Goal: Transaction & Acquisition: Purchase product/service

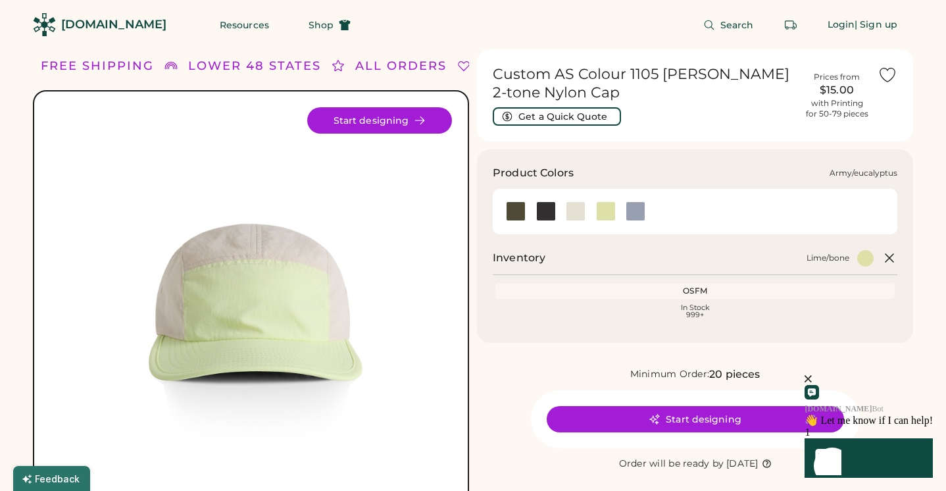
click at [515, 209] on div at bounding box center [516, 211] width 20 height 20
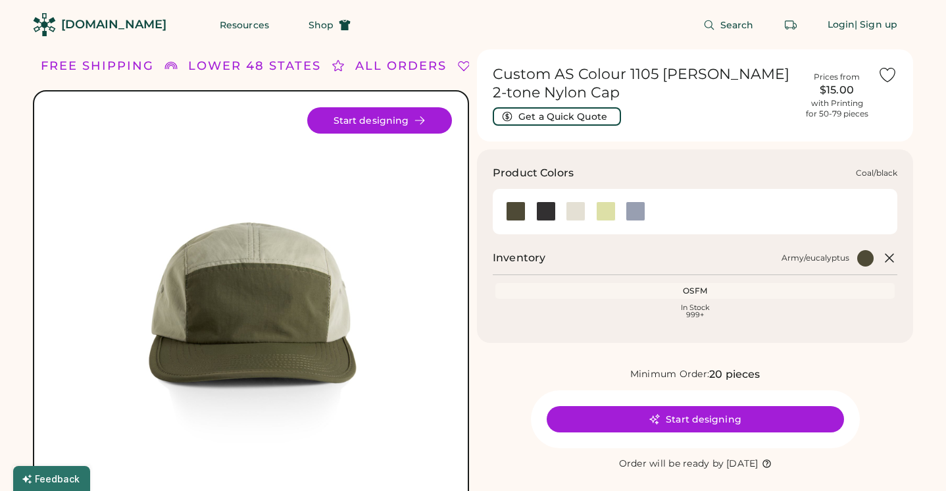
click at [547, 214] on div at bounding box center [546, 211] width 20 height 20
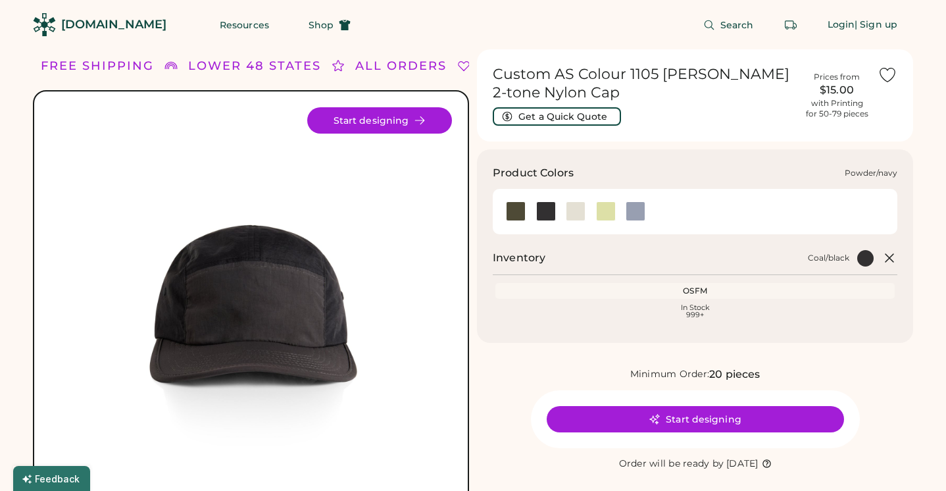
click at [630, 215] on div at bounding box center [636, 211] width 20 height 20
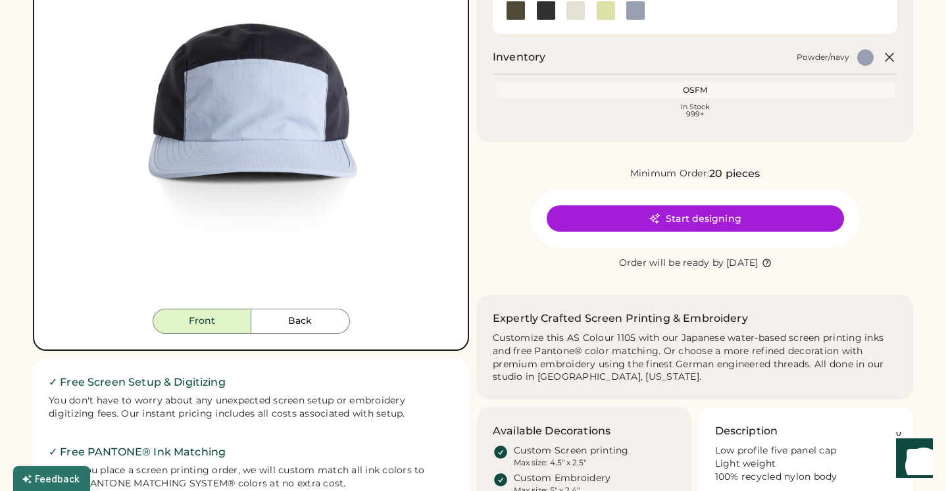
scroll to position [203, 0]
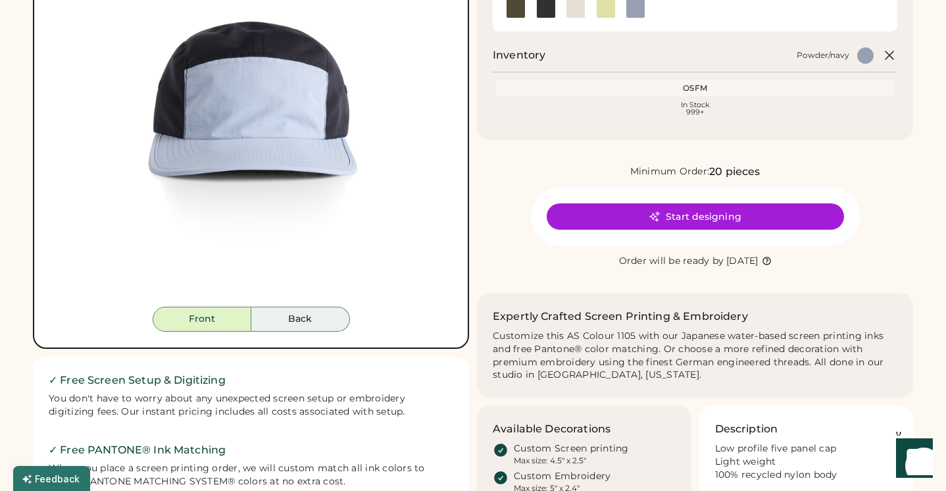
click at [303, 317] on button "Back" at bounding box center [300, 319] width 99 height 25
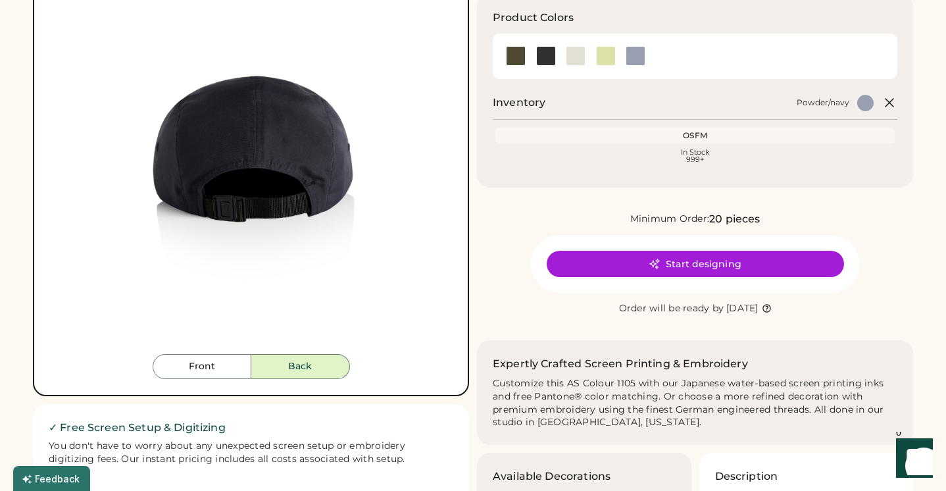
scroll to position [154, 0]
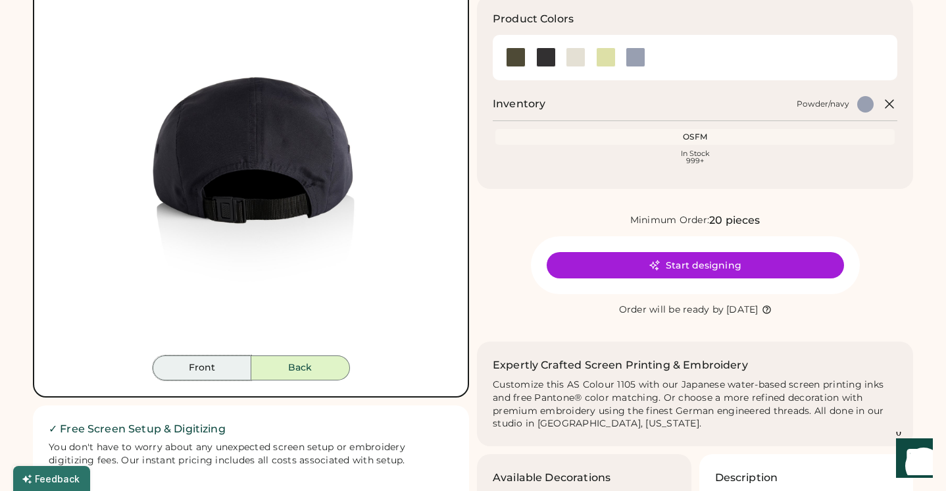
click at [213, 372] on button "Front" at bounding box center [202, 367] width 99 height 25
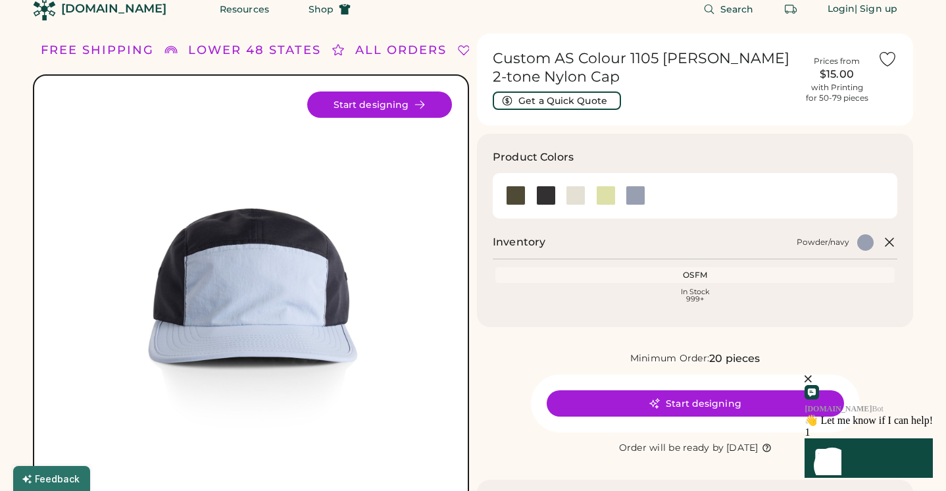
scroll to position [16, 0]
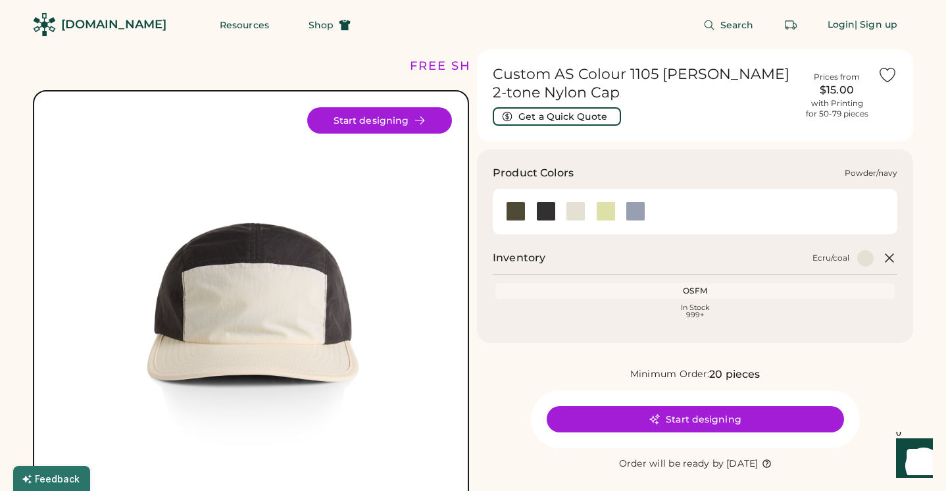
click at [639, 215] on div at bounding box center [636, 211] width 20 height 20
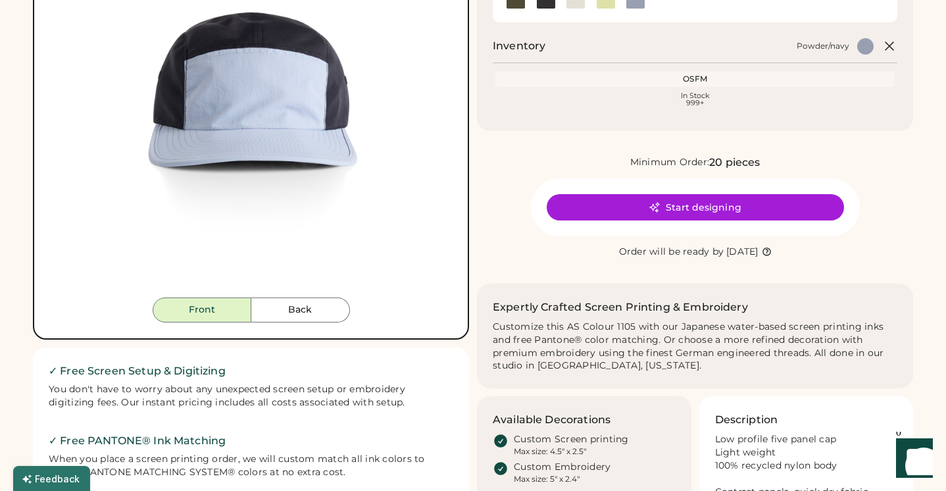
scroll to position [215, 0]
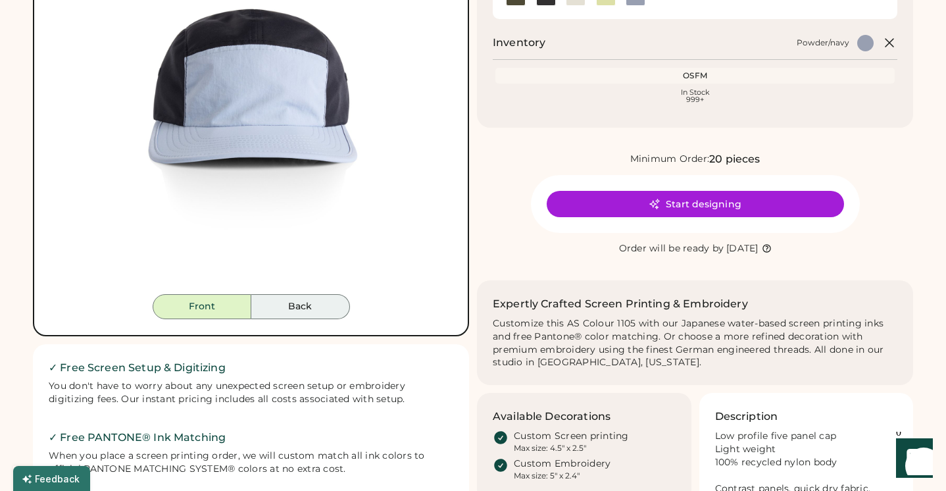
click at [298, 301] on button "Back" at bounding box center [300, 306] width 99 height 25
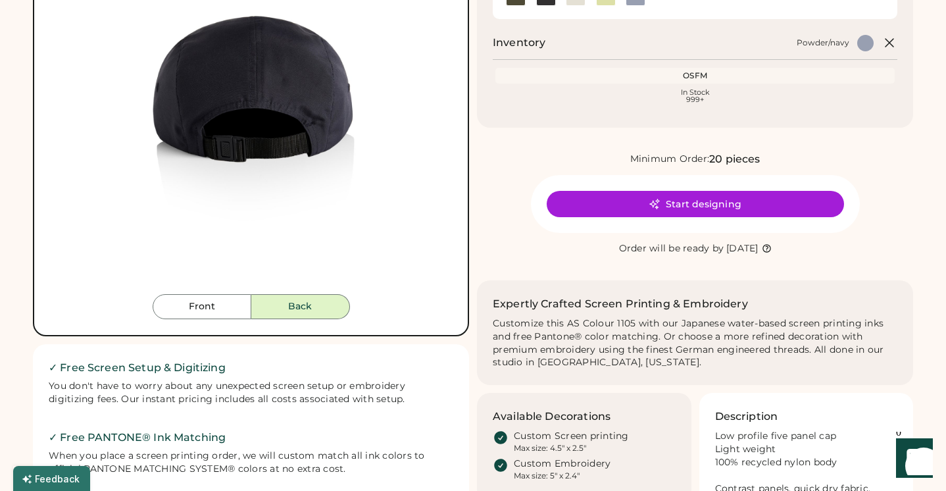
click at [298, 301] on button "Back" at bounding box center [300, 306] width 99 height 25
click at [209, 306] on button "Front" at bounding box center [202, 306] width 99 height 25
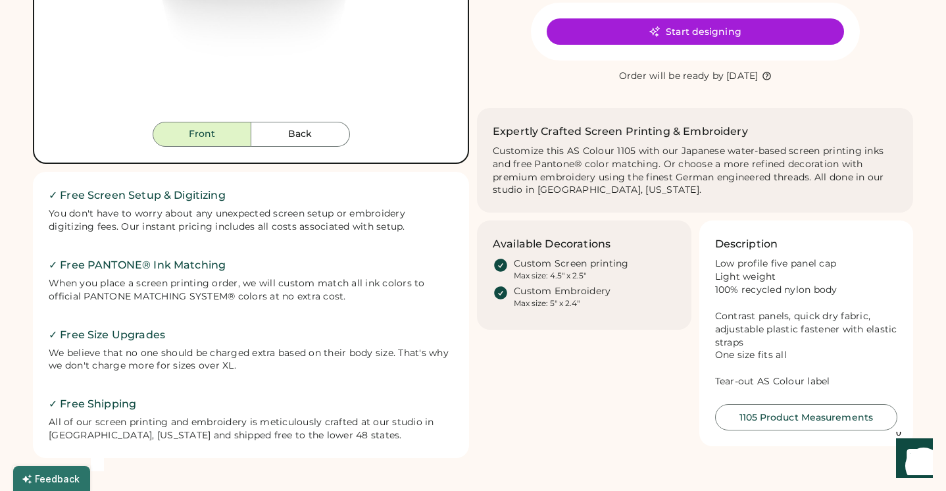
scroll to position [391, 0]
